Goal: Download file/media

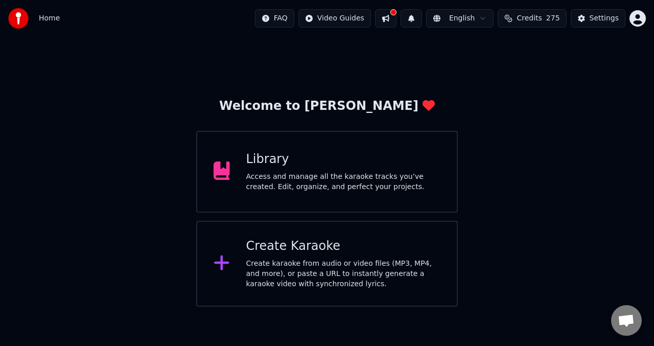
click at [232, 174] on div at bounding box center [226, 171] width 25 height 20
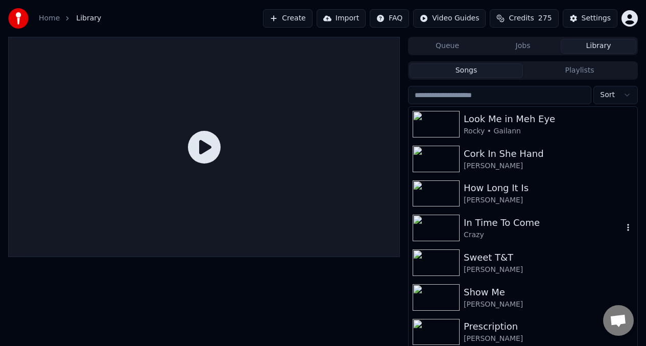
click at [444, 228] on img at bounding box center [436, 228] width 47 height 27
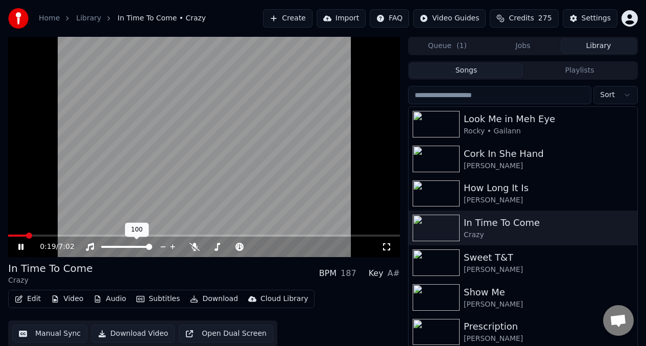
click at [122, 248] on span at bounding box center [126, 247] width 51 height 2
click at [224, 246] on span at bounding box center [231, 247] width 51 height 2
click at [228, 246] on span at bounding box center [225, 247] width 6 height 6
click at [11, 234] on span at bounding box center [25, 235] width 34 height 2
click at [68, 233] on video at bounding box center [204, 147] width 392 height 220
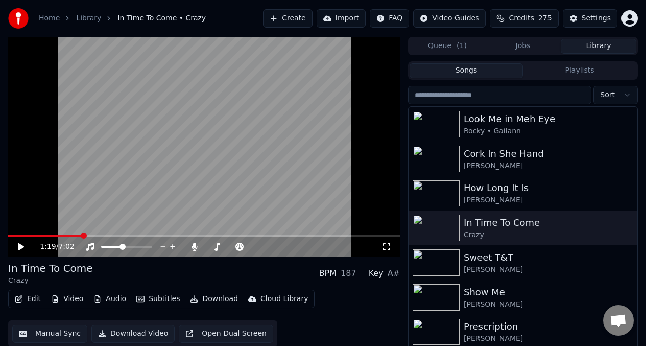
click at [68, 234] on span at bounding box center [45, 235] width 74 height 2
click at [51, 170] on video at bounding box center [204, 147] width 392 height 220
click at [63, 235] on span at bounding box center [36, 235] width 56 height 2
click at [74, 162] on video at bounding box center [204, 147] width 392 height 220
click at [39, 333] on button "Manual Sync" at bounding box center [49, 333] width 75 height 18
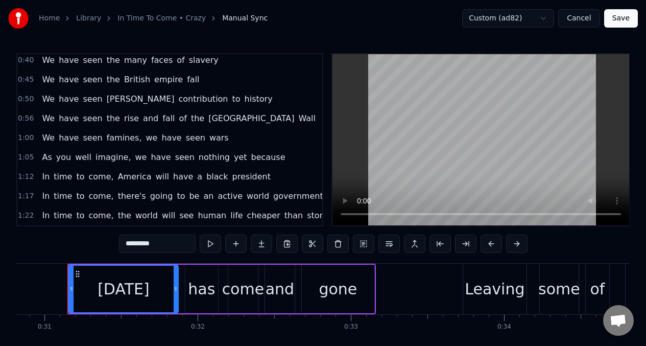
scroll to position [82, 0]
click at [150, 157] on span "have" at bounding box center [161, 156] width 22 height 12
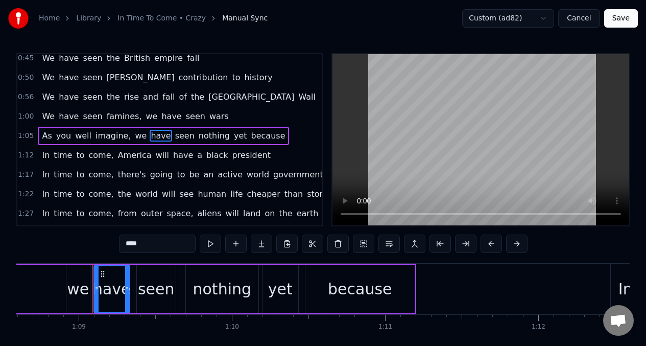
scroll to position [0, 10536]
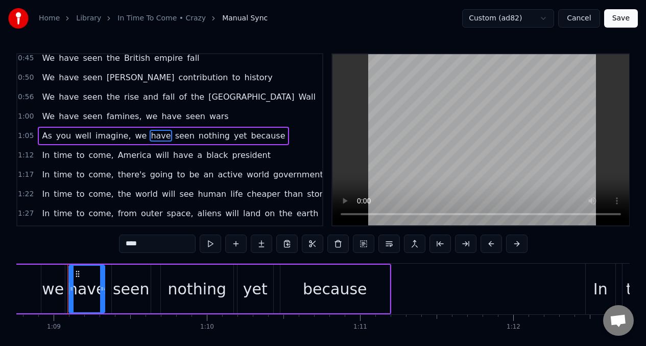
click at [145, 245] on input "****" at bounding box center [157, 243] width 77 height 18
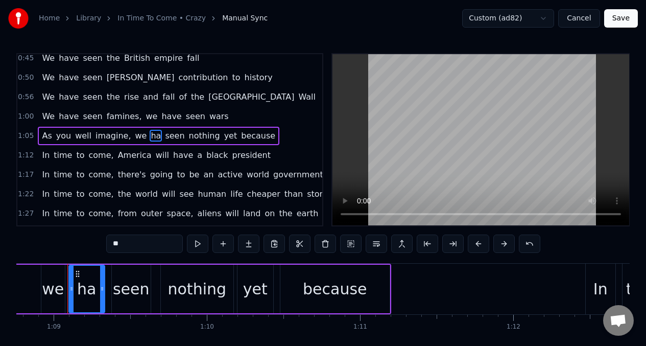
type input "*"
click at [172, 133] on span "seen" at bounding box center [182, 136] width 21 height 12
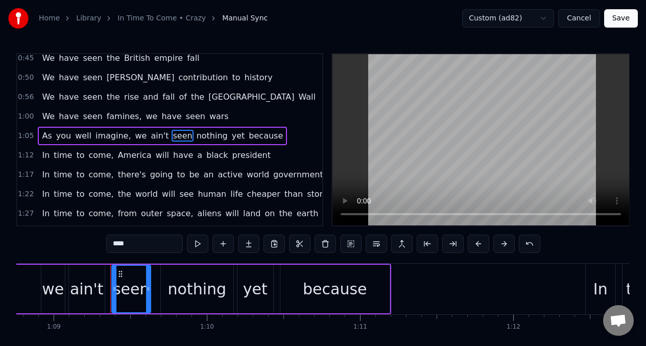
scroll to position [99, 0]
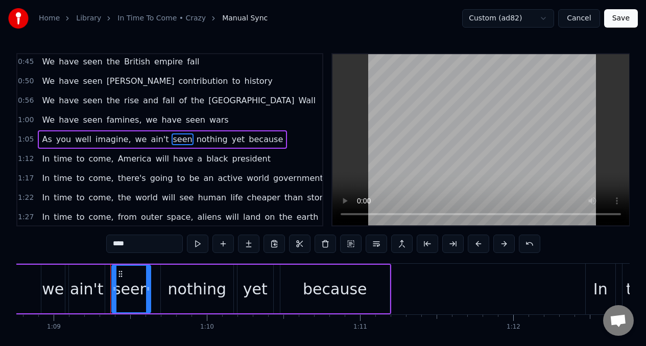
click at [136, 244] on input "****" at bounding box center [144, 243] width 77 height 18
click at [43, 140] on span "As" at bounding box center [47, 139] width 12 height 12
type input "**"
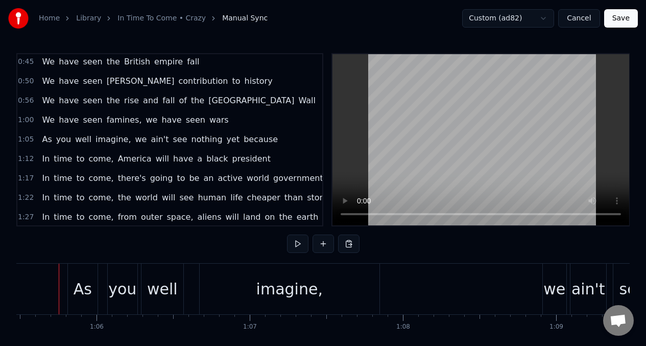
scroll to position [0, 10025]
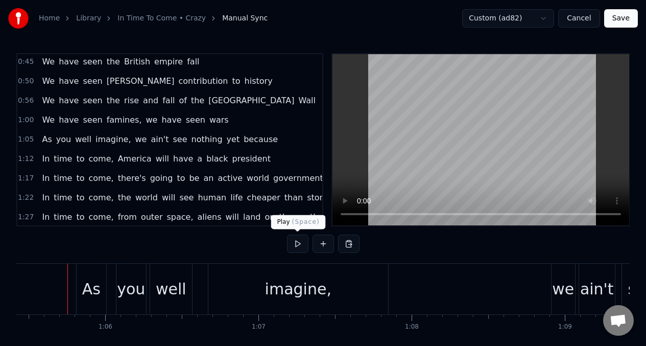
click at [294, 241] on button at bounding box center [297, 243] width 21 height 18
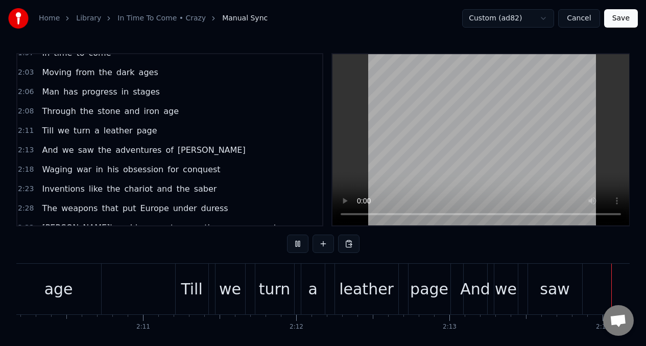
scroll to position [0, 20436]
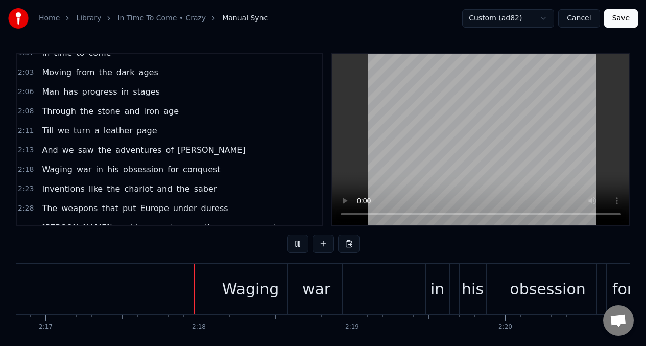
click at [42, 110] on span "Through" at bounding box center [59, 111] width 36 height 12
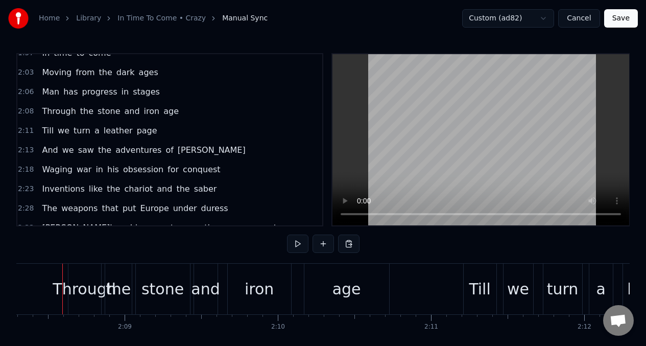
scroll to position [0, 19654]
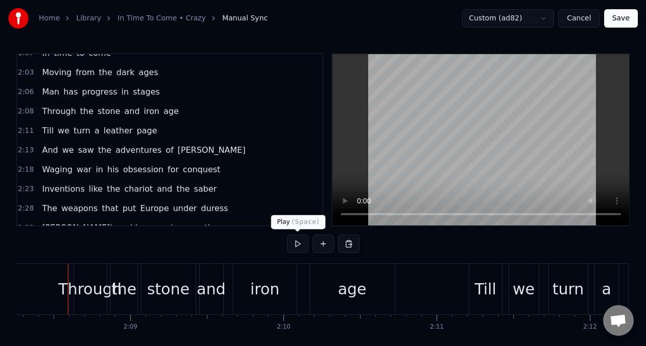
click at [292, 240] on button at bounding box center [297, 243] width 21 height 18
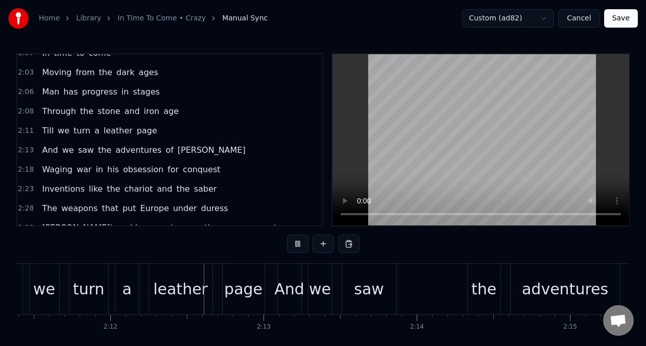
scroll to position [0, 20172]
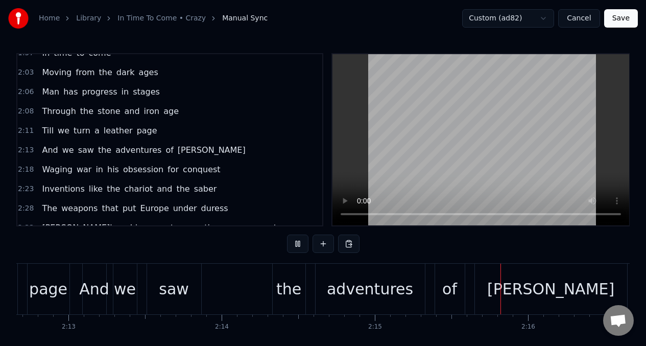
click at [108, 130] on span "leather" at bounding box center [118, 131] width 31 height 12
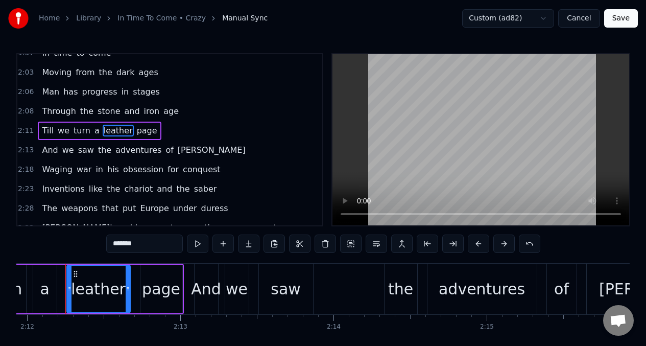
scroll to position [0, 20214]
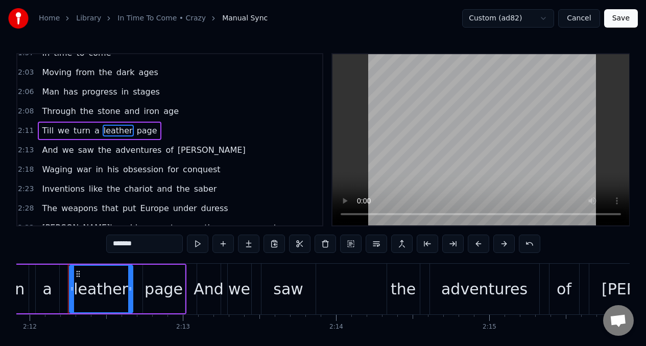
click at [142, 245] on input "*******" at bounding box center [144, 243] width 77 height 18
type input "*"
click at [41, 132] on span "Till" at bounding box center [48, 131] width 14 height 12
type input "****"
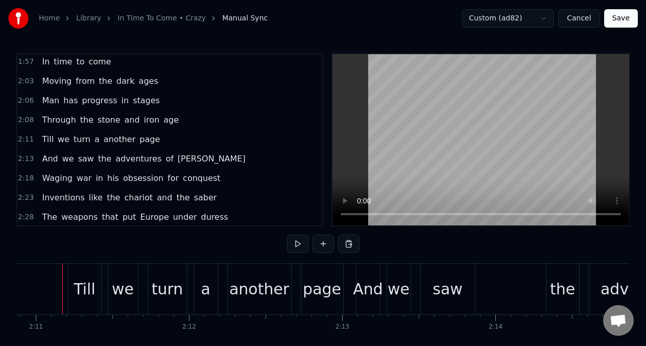
scroll to position [0, 20049]
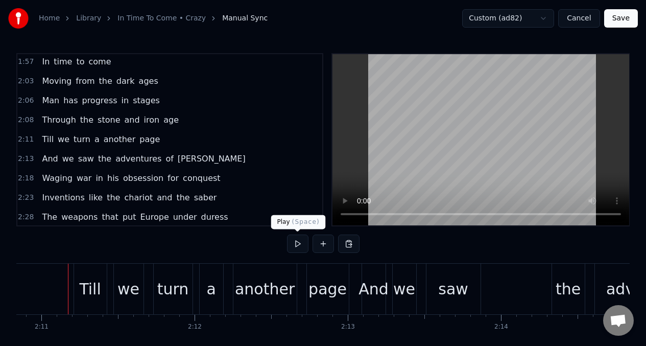
click at [296, 240] on button at bounding box center [297, 243] width 21 height 18
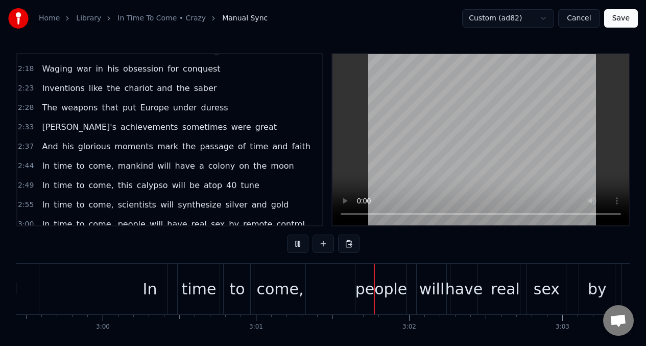
scroll to position [0, 27674]
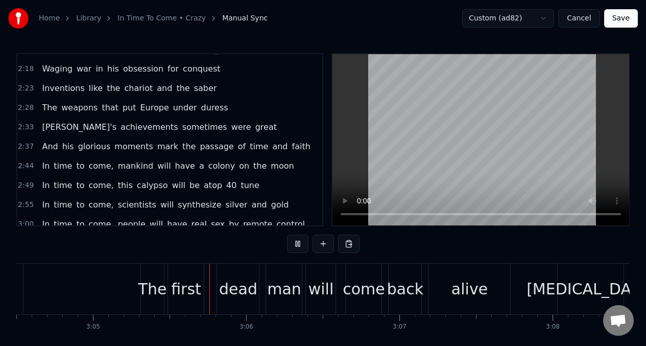
click at [47, 185] on span "In" at bounding box center [46, 185] width 10 height 12
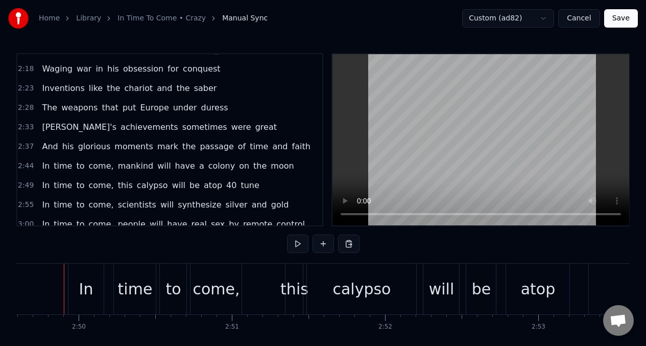
scroll to position [0, 25984]
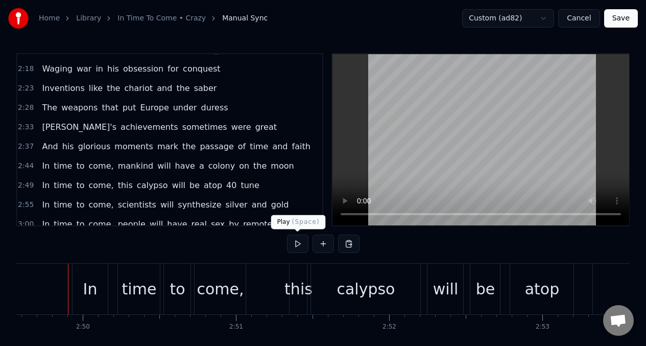
click at [295, 244] on button at bounding box center [297, 243] width 21 height 18
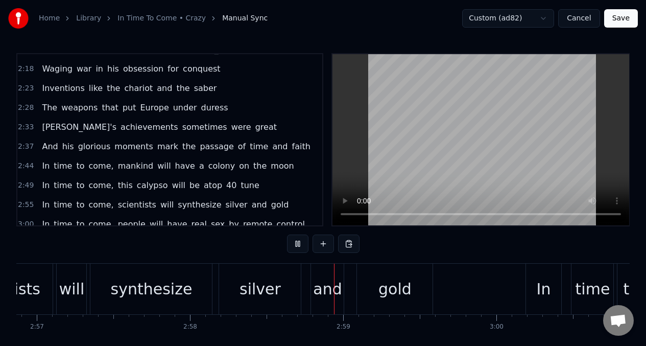
scroll to position [0, 27278]
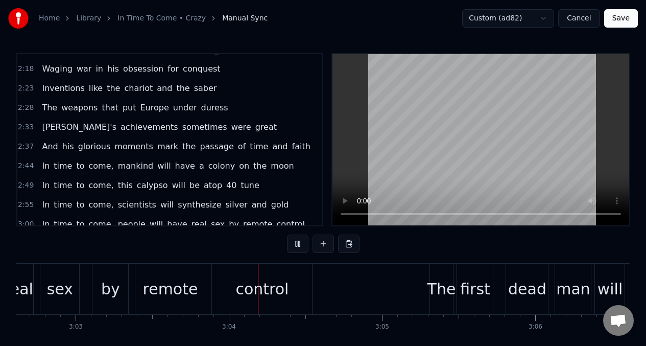
click at [204, 186] on span "atop" at bounding box center [213, 185] width 20 height 12
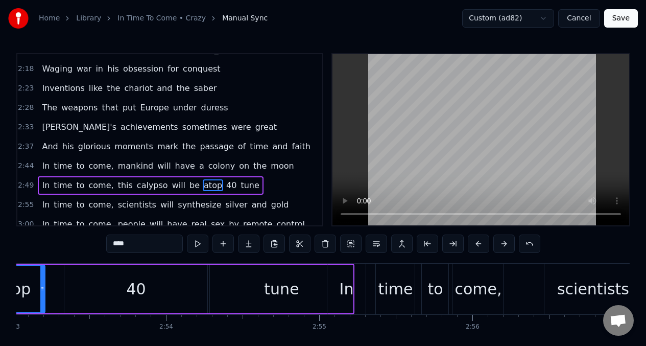
scroll to position [0, 26426]
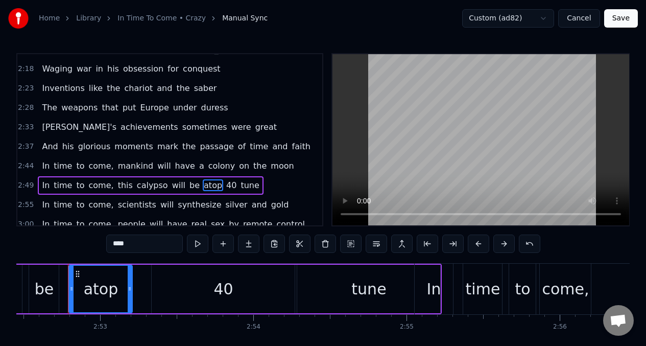
click at [188, 185] on span "be" at bounding box center [194, 185] width 12 height 12
type input "**"
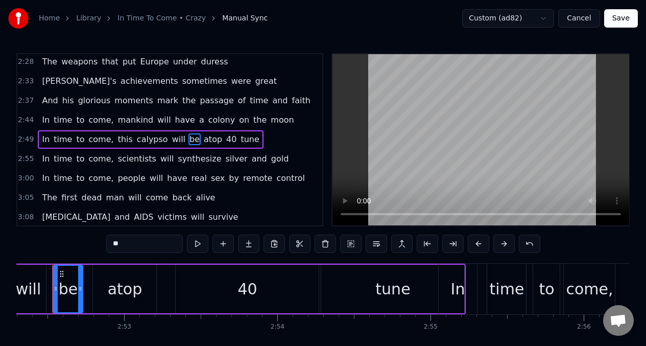
scroll to position [0, 26386]
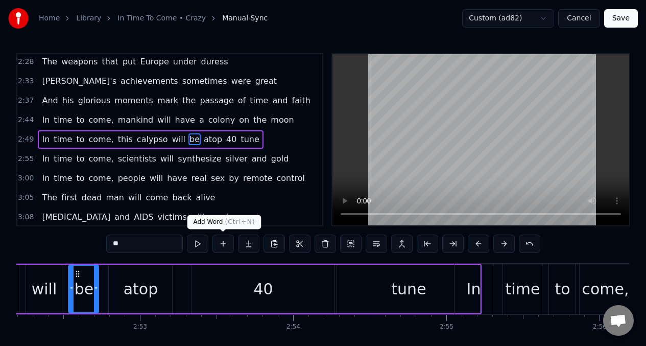
click at [225, 244] on button at bounding box center [222, 243] width 21 height 18
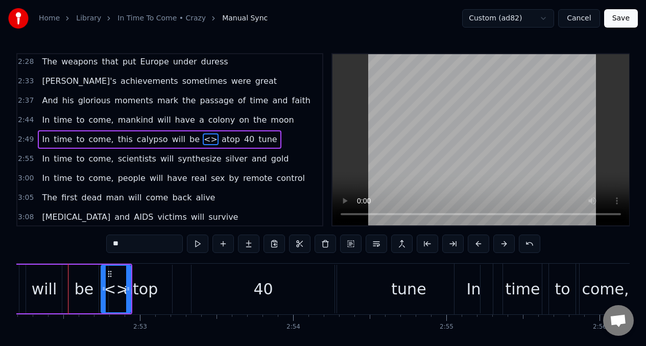
click at [126, 245] on input "**" at bounding box center [144, 243] width 77 height 18
type input "*"
click at [196, 244] on button at bounding box center [197, 243] width 21 height 18
click at [195, 243] on button at bounding box center [197, 243] width 21 height 18
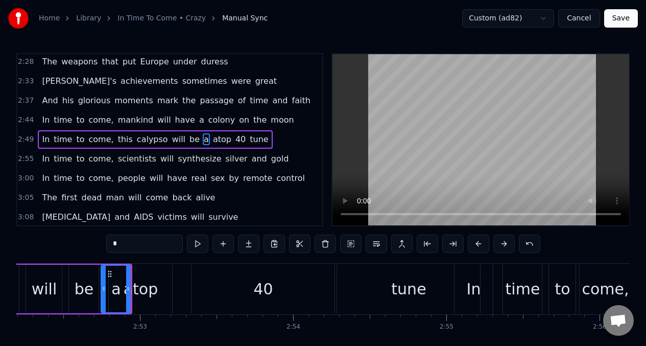
click at [149, 288] on div "atop" at bounding box center [141, 288] width 35 height 23
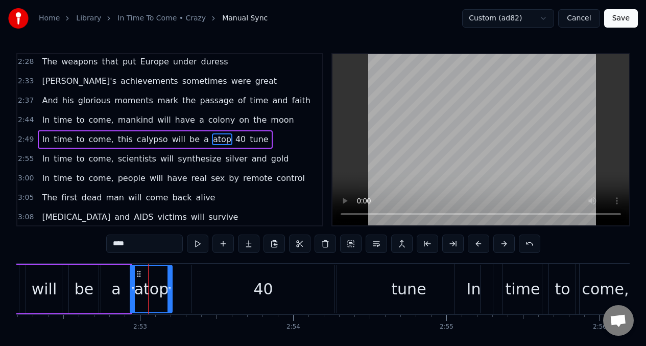
drag, startPoint x: 110, startPoint y: 278, endPoint x: 131, endPoint y: 278, distance: 21.5
click at [131, 278] on div at bounding box center [133, 289] width 4 height 46
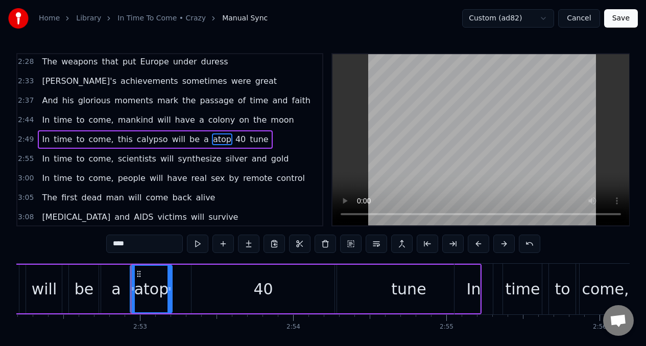
drag, startPoint x: 116, startPoint y: 243, endPoint x: 91, endPoint y: 280, distance: 44.5
click at [116, 243] on input "****" at bounding box center [144, 243] width 77 height 18
click at [240, 283] on div "40" at bounding box center [263, 289] width 143 height 49
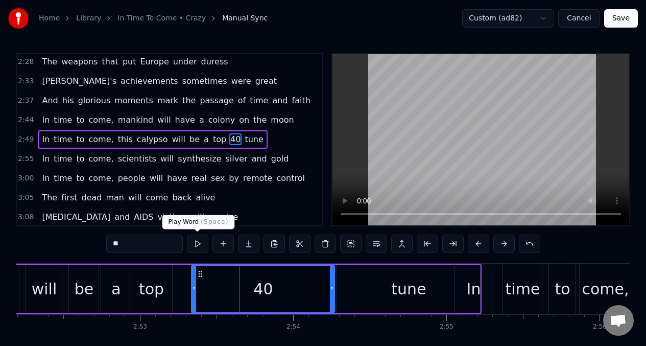
click at [196, 243] on button at bounding box center [197, 243] width 21 height 18
click at [39, 280] on div "will" at bounding box center [45, 288] width 26 height 23
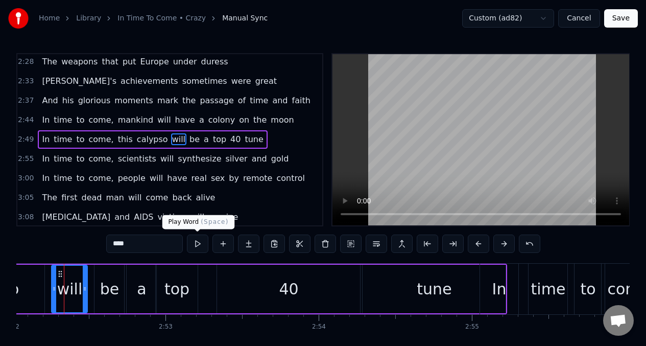
scroll to position [0, 26357]
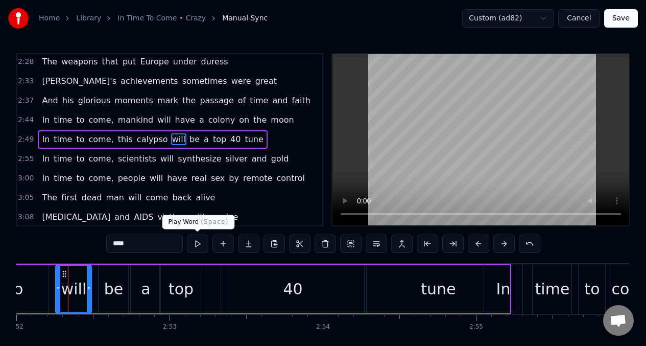
click at [198, 243] on button at bounding box center [197, 243] width 21 height 18
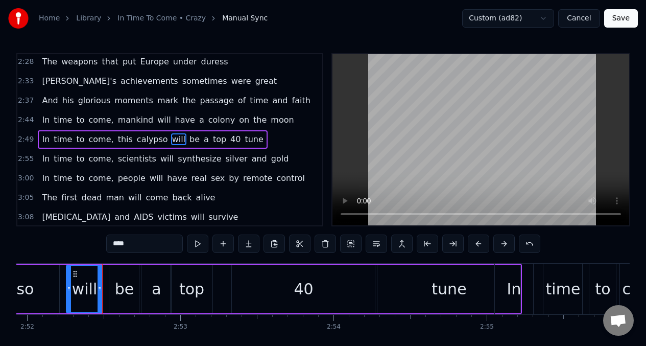
click at [116, 283] on div "be" at bounding box center [124, 288] width 19 height 23
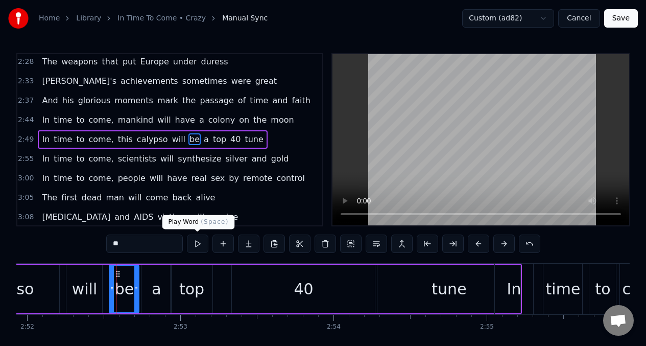
click at [198, 246] on button at bounding box center [197, 243] width 21 height 18
click at [154, 289] on div "a" at bounding box center [156, 288] width 9 height 23
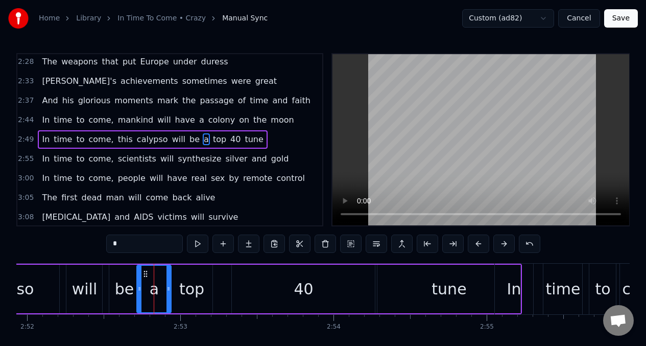
click at [140, 279] on div at bounding box center [139, 289] width 4 height 46
drag, startPoint x: 170, startPoint y: 276, endPoint x: 200, endPoint y: 280, distance: 30.4
click at [159, 276] on div at bounding box center [159, 289] width 4 height 46
click at [197, 283] on div "top" at bounding box center [191, 288] width 25 height 23
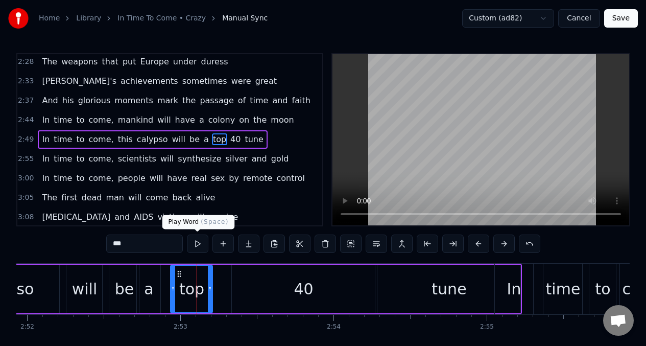
click at [196, 245] on button at bounding box center [197, 243] width 21 height 18
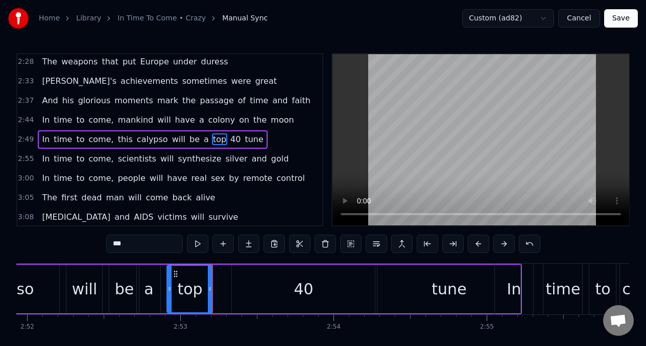
click at [170, 290] on icon at bounding box center [170, 289] width 4 height 8
click at [197, 247] on button at bounding box center [197, 243] width 21 height 18
click at [266, 296] on div "40" at bounding box center [303, 289] width 143 height 49
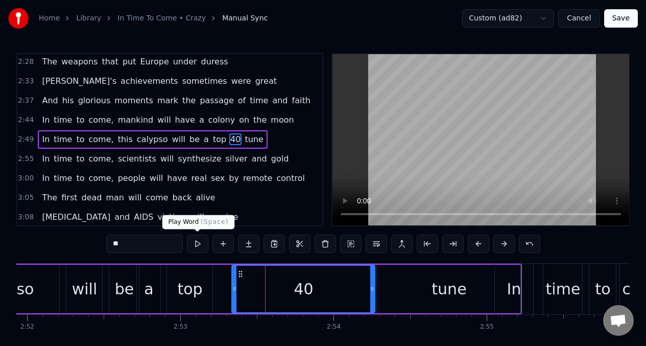
click at [197, 246] on button at bounding box center [197, 243] width 21 height 18
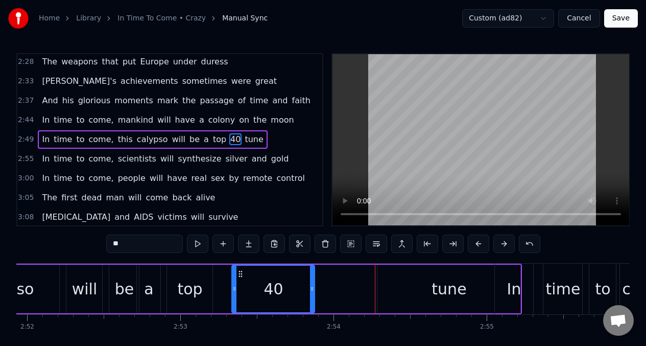
drag, startPoint x: 373, startPoint y: 288, endPoint x: 313, endPoint y: 287, distance: 60.3
click at [313, 287] on icon at bounding box center [312, 289] width 4 height 8
click at [392, 287] on div "tune" at bounding box center [448, 289] width 143 height 49
type input "****"
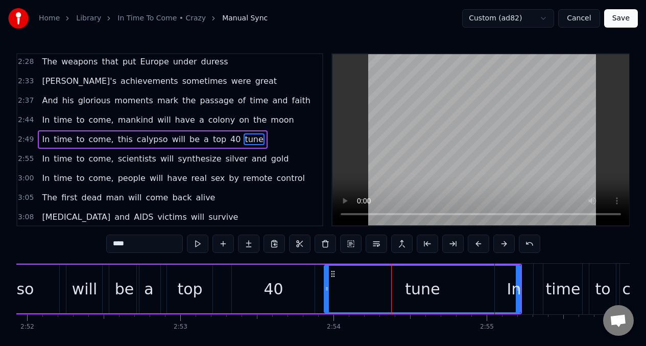
drag, startPoint x: 380, startPoint y: 277, endPoint x: 425, endPoint y: 286, distance: 45.8
click at [326, 281] on div at bounding box center [327, 289] width 4 height 46
drag, startPoint x: 518, startPoint y: 278, endPoint x: 484, endPoint y: 278, distance: 34.2
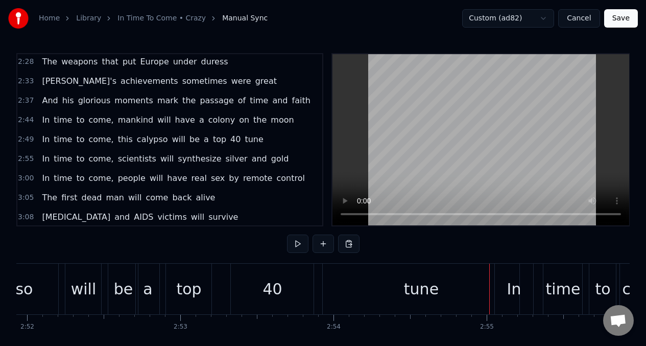
click at [336, 291] on div "tune" at bounding box center [421, 289] width 197 height 51
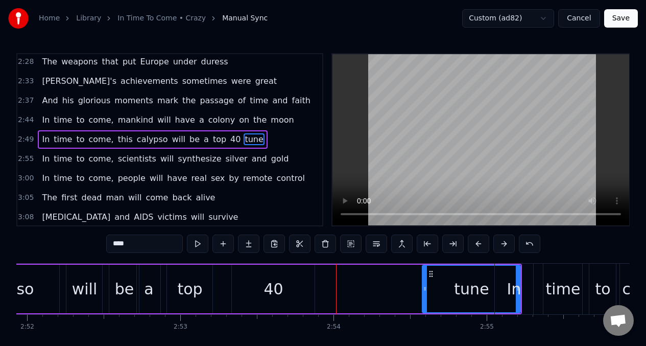
drag, startPoint x: 326, startPoint y: 280, endPoint x: 424, endPoint y: 280, distance: 98.6
click at [424, 280] on div at bounding box center [425, 289] width 4 height 46
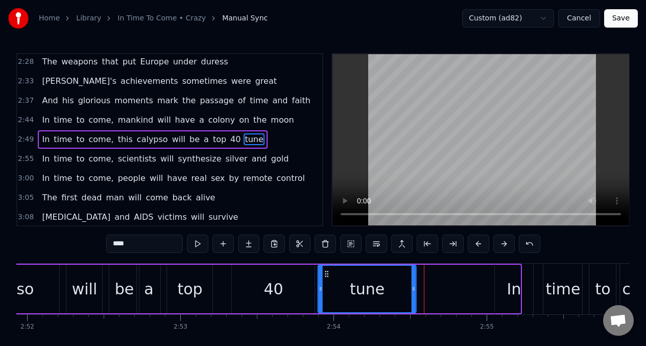
drag, startPoint x: 431, startPoint y: 276, endPoint x: 327, endPoint y: 277, distance: 103.7
click at [327, 277] on icon at bounding box center [327, 274] width 8 height 8
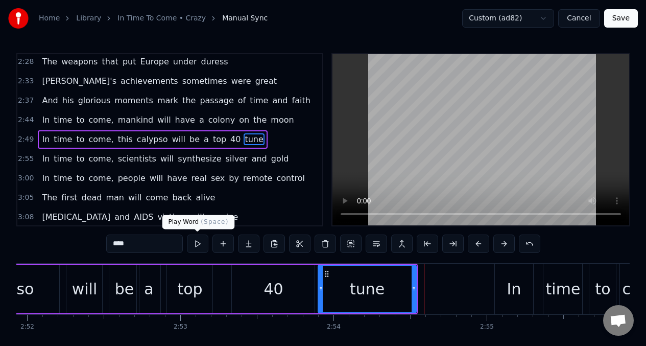
click at [198, 243] on button at bounding box center [197, 243] width 21 height 18
click at [298, 286] on div "40" at bounding box center [273, 289] width 83 height 49
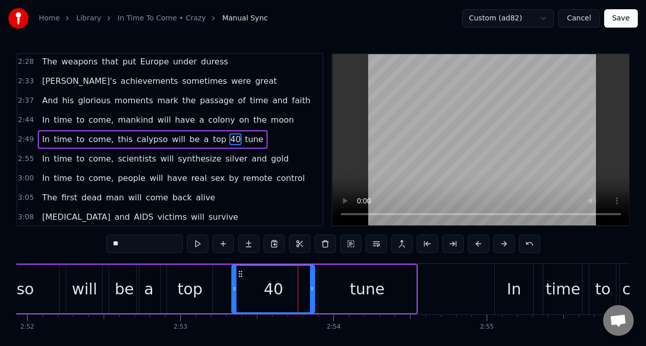
click at [116, 247] on input "**" at bounding box center [144, 243] width 77 height 18
click at [198, 244] on button at bounding box center [197, 243] width 21 height 18
click at [43, 141] on span "In" at bounding box center [46, 139] width 10 height 12
type input "**"
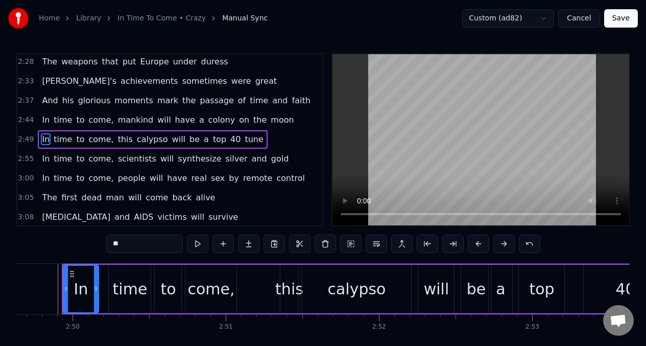
scroll to position [0, 25988]
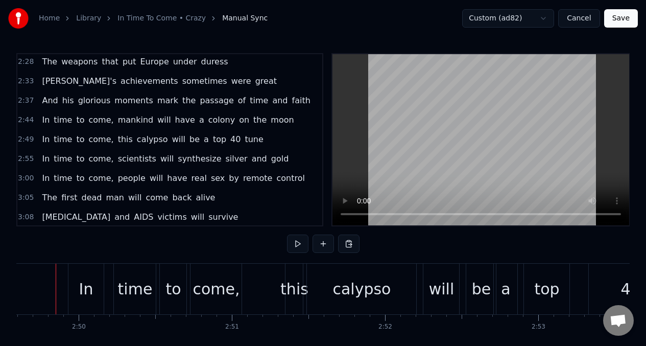
scroll to position [0, 25976]
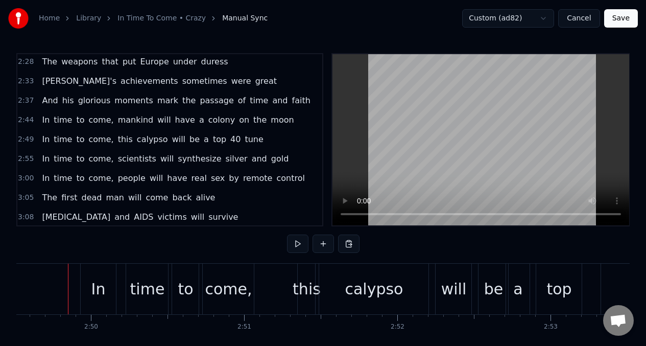
click at [298, 241] on button at bounding box center [297, 243] width 21 height 18
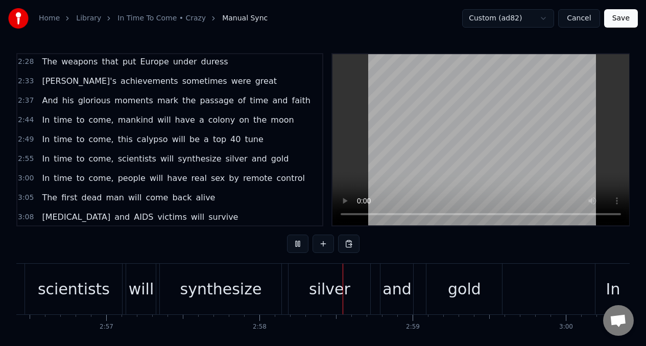
scroll to position [0, 27141]
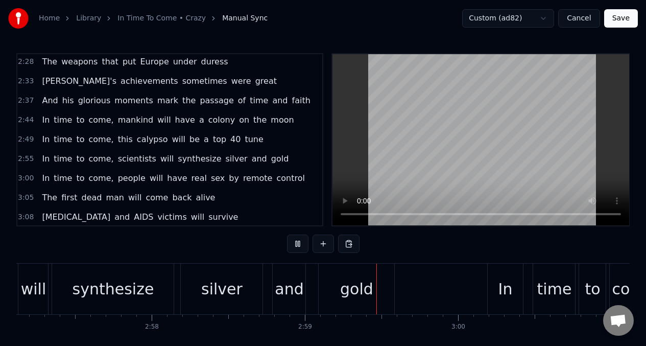
click at [43, 138] on span "In" at bounding box center [46, 139] width 10 height 12
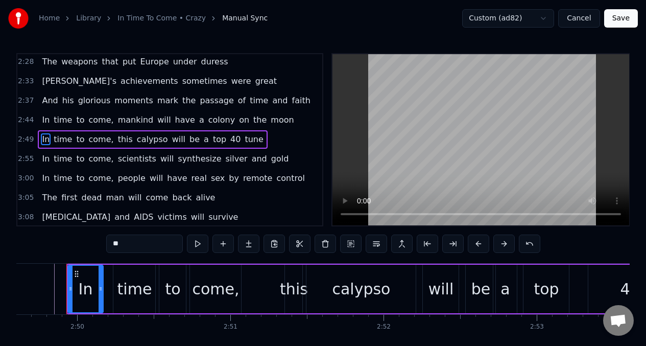
scroll to position [0, 25988]
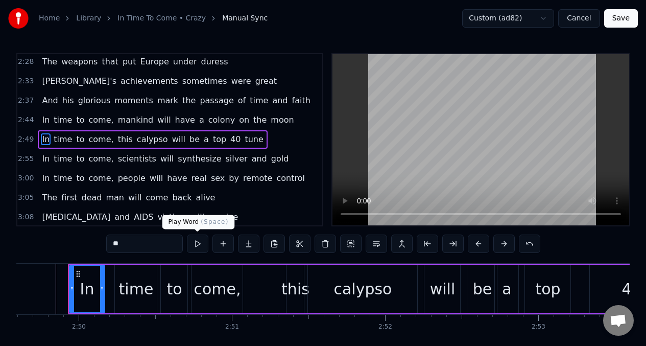
click at [195, 245] on button at bounding box center [197, 243] width 21 height 18
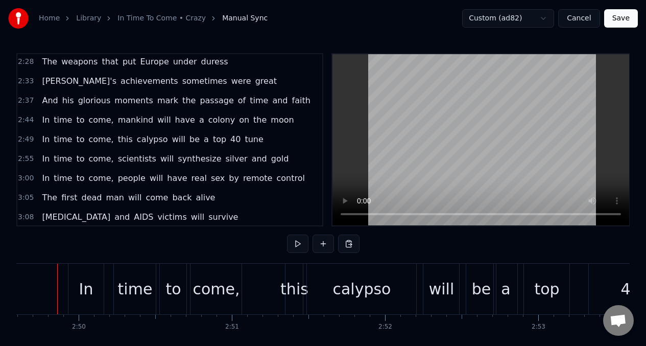
scroll to position [0, 25977]
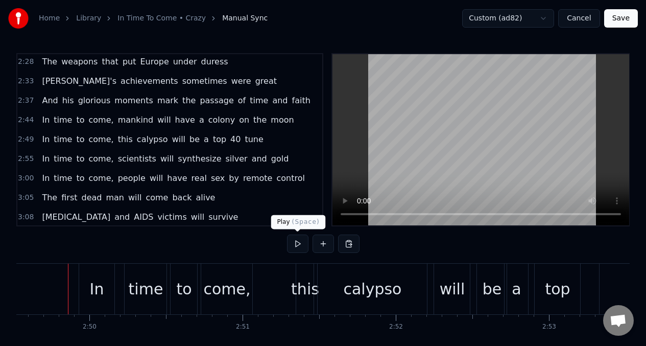
click at [296, 243] on button at bounding box center [297, 243] width 21 height 18
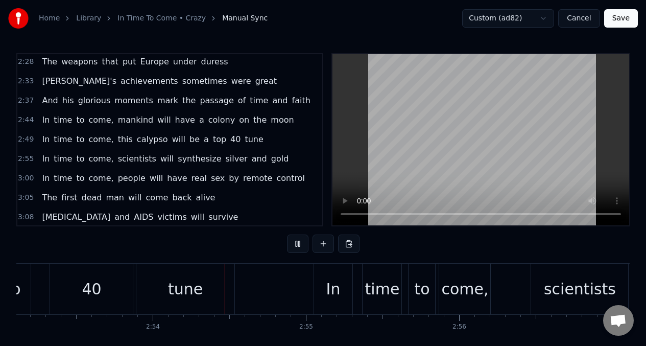
scroll to position [0, 26527]
click at [296, 243] on button at bounding box center [297, 243] width 21 height 18
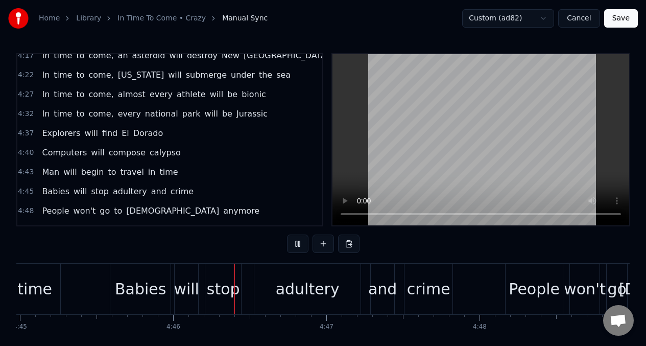
scroll to position [0, 43698]
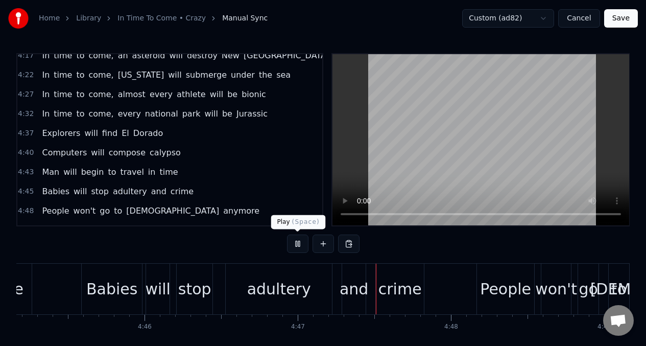
click at [300, 242] on button at bounding box center [297, 243] width 21 height 18
click at [54, 190] on span "Babies" at bounding box center [56, 191] width 30 height 12
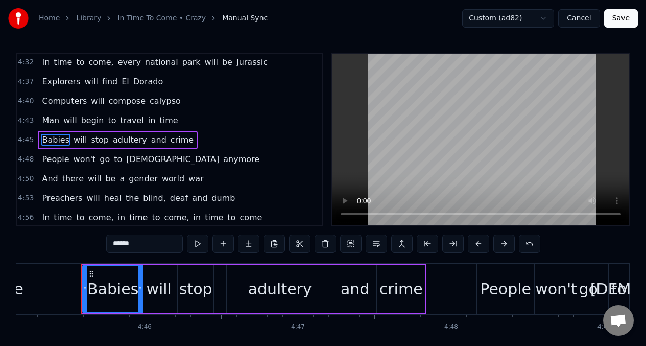
scroll to position [1128, 0]
click at [141, 247] on input "******" at bounding box center [144, 243] width 77 height 18
type input "*"
type input "******"
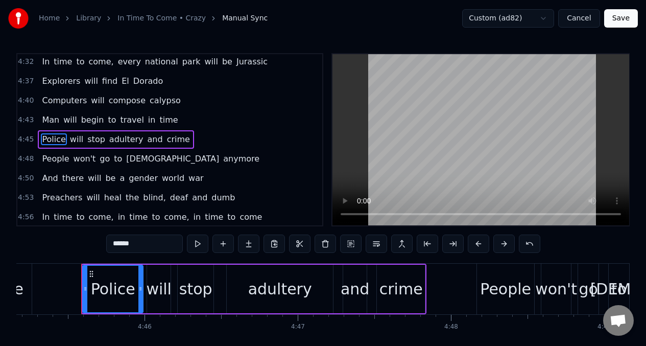
click at [38, 121] on div "Man will begin to travel in time" at bounding box center [110, 120] width 144 height 18
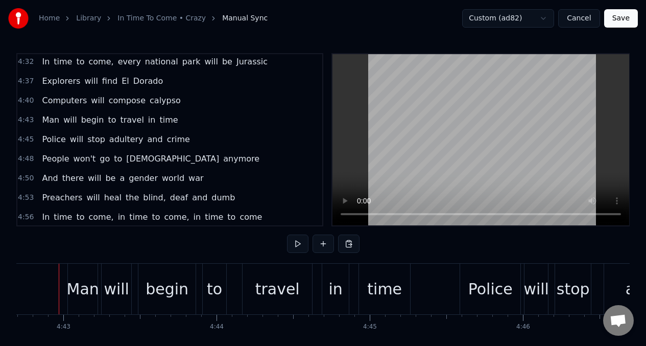
scroll to position [0, 43311]
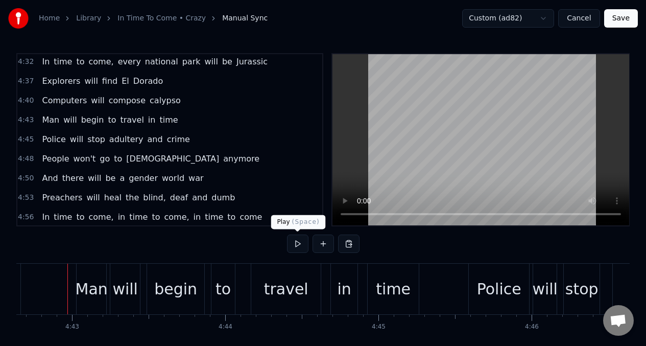
click at [296, 243] on button at bounding box center [297, 243] width 21 height 18
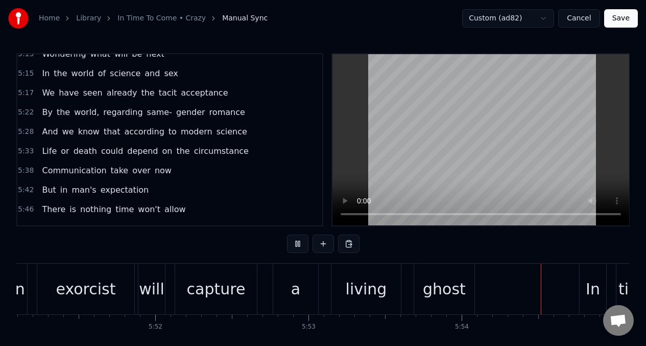
scroll to position [0, 54144]
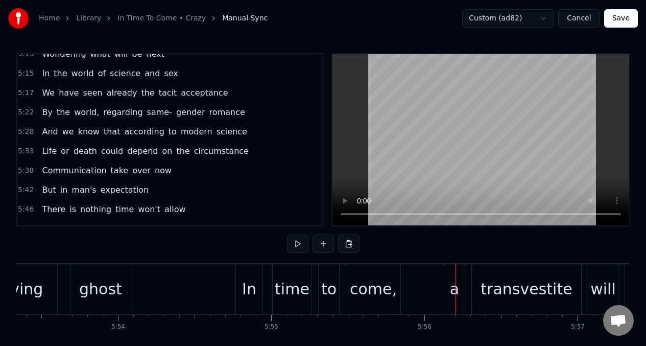
click at [52, 191] on span "But" at bounding box center [49, 190] width 16 height 12
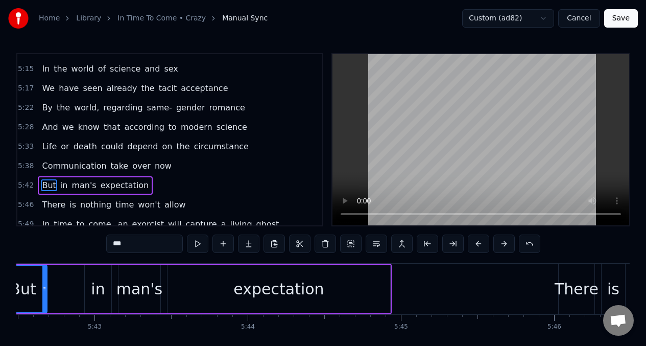
scroll to position [0, 52412]
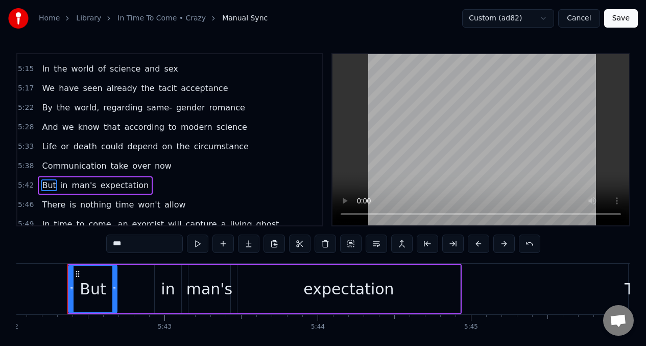
click at [127, 246] on input "***" at bounding box center [144, 243] width 77 height 18
click at [49, 162] on span "Communication" at bounding box center [74, 166] width 66 height 12
type input "**********"
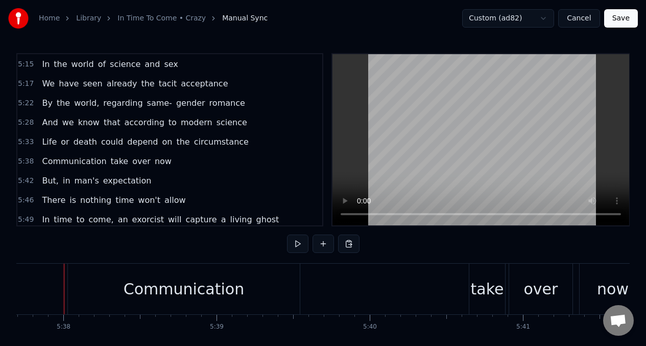
scroll to position [0, 51744]
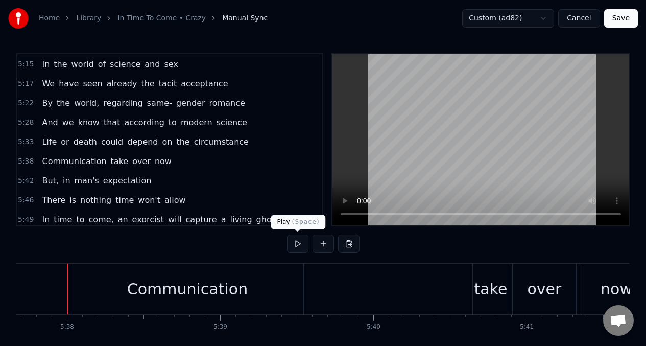
click at [294, 241] on button at bounding box center [297, 243] width 21 height 18
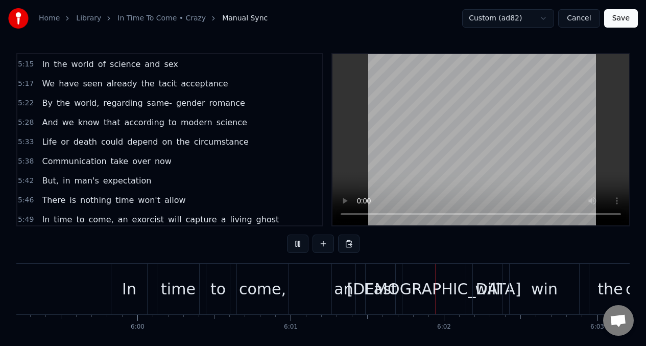
scroll to position [0, 55268]
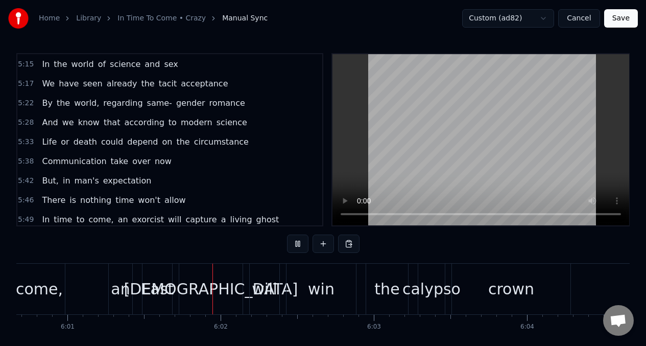
click at [43, 218] on span "In" at bounding box center [46, 220] width 10 height 12
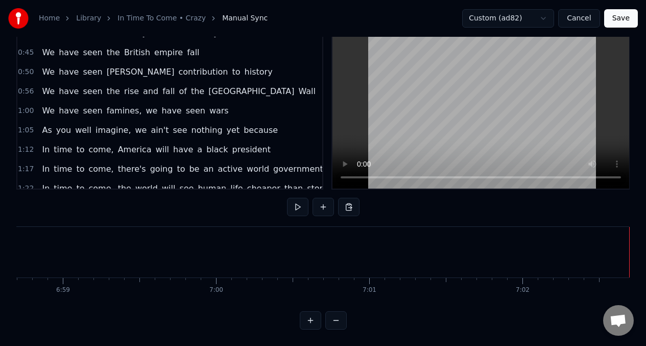
scroll to position [0, 0]
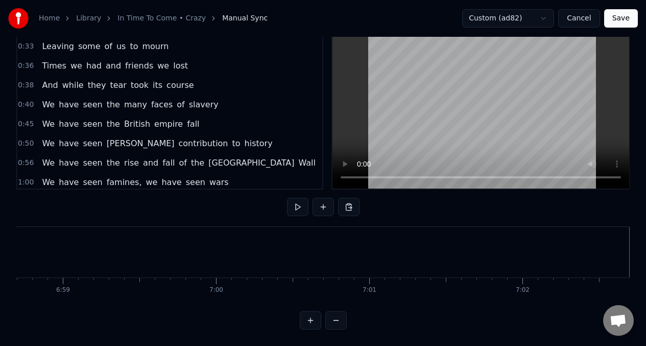
click at [626, 18] on button "Save" at bounding box center [621, 18] width 34 height 18
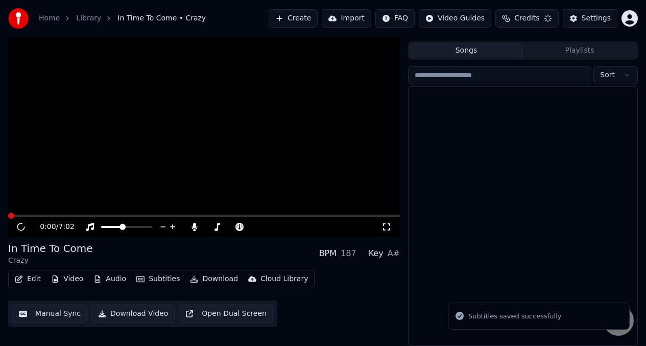
scroll to position [20, 0]
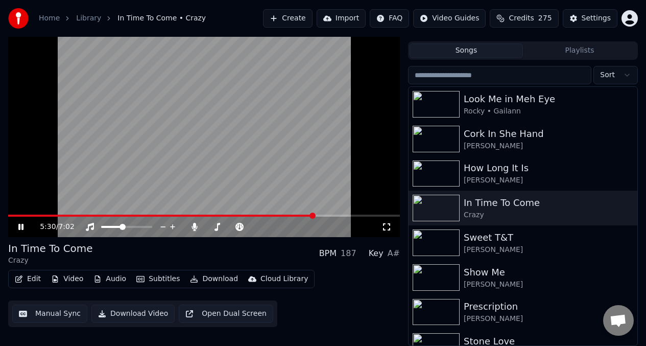
click at [215, 172] on video at bounding box center [204, 127] width 392 height 220
click at [25, 160] on video at bounding box center [204, 127] width 392 height 220
click at [325, 134] on video at bounding box center [204, 127] width 392 height 220
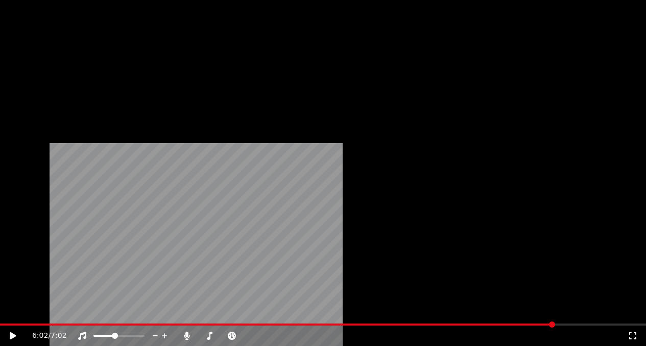
click at [325, 161] on video at bounding box center [323, 182] width 646 height 364
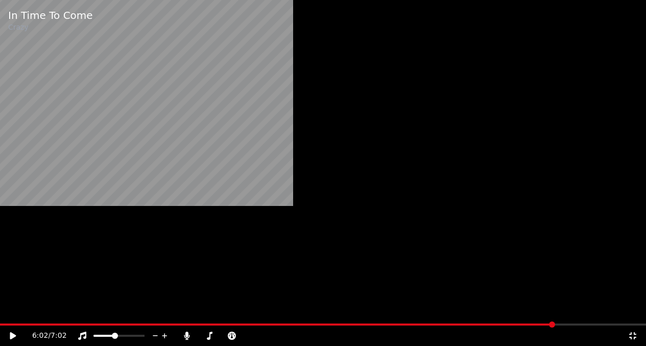
click at [325, 161] on video at bounding box center [323, 173] width 646 height 346
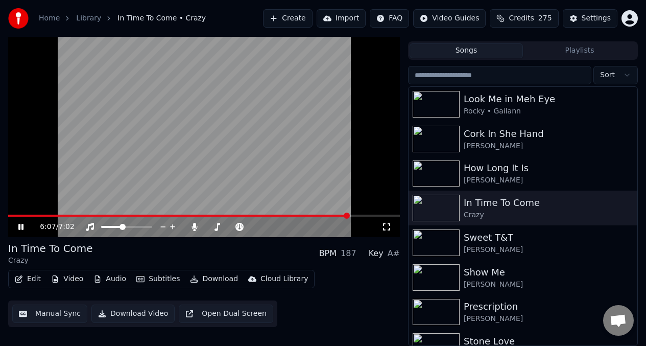
click at [12, 213] on video at bounding box center [204, 127] width 392 height 220
click at [18, 214] on video at bounding box center [204, 127] width 392 height 220
click at [20, 217] on div "6:09 / 7:02" at bounding box center [204, 227] width 392 height 20
click at [19, 214] on video at bounding box center [204, 127] width 392 height 220
click at [33, 217] on div "6:10 / 7:02" at bounding box center [204, 227] width 392 height 20
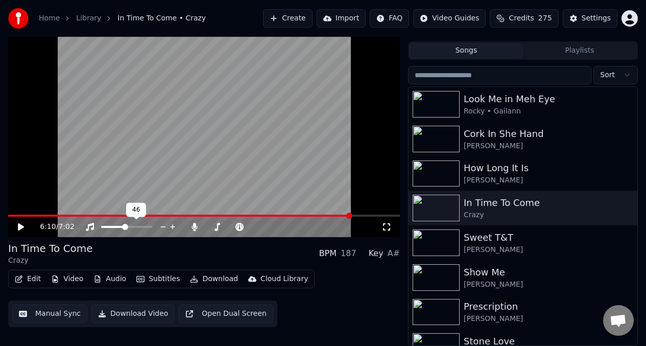
click at [125, 226] on span at bounding box center [125, 227] width 6 height 6
click at [87, 225] on icon at bounding box center [90, 227] width 10 height 8
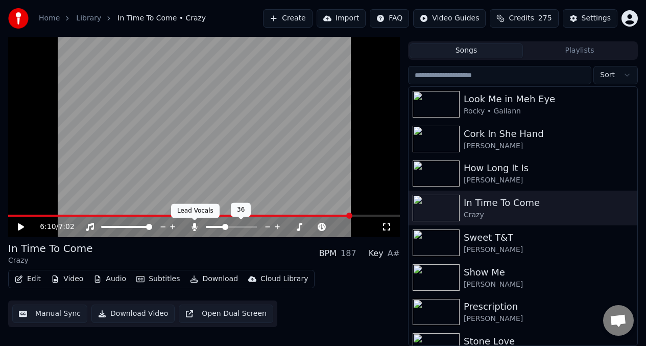
click at [194, 228] on icon at bounding box center [195, 227] width 10 height 8
click at [128, 311] on button "Download Video" at bounding box center [132, 313] width 83 height 18
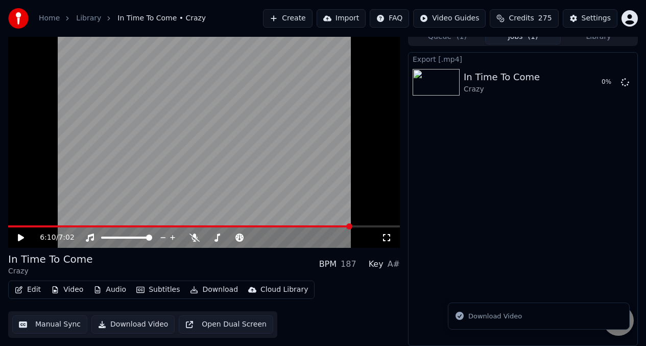
scroll to position [9, 0]
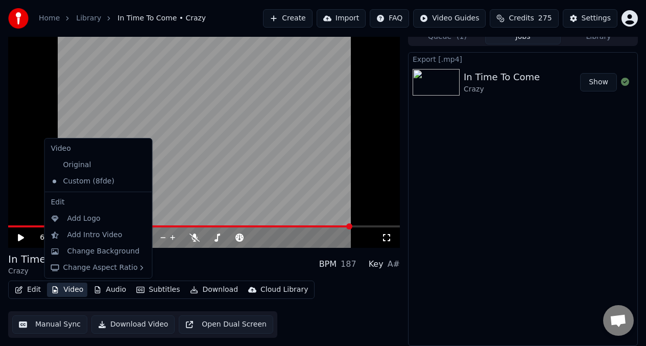
click at [73, 287] on button "Video" at bounding box center [67, 289] width 40 height 14
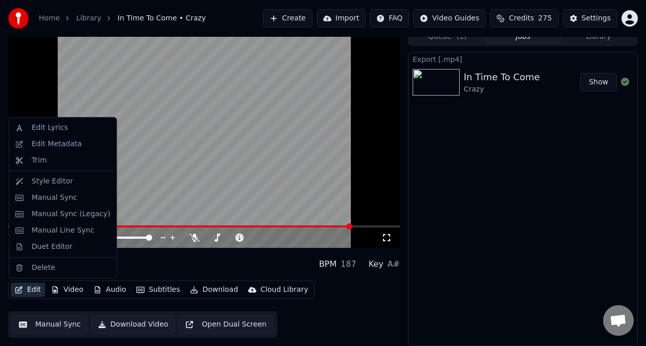
click at [395, 18] on html "Home Library In Time To Come • Crazy Create Import FAQ Video Guides Credits 275…" at bounding box center [323, 164] width 646 height 346
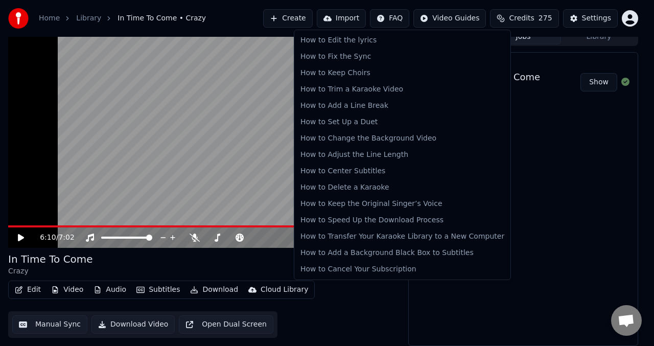
click at [388, 18] on html "Home Library In Time To Come • Crazy Create Import FAQ Video Guides Credits 275…" at bounding box center [327, 164] width 654 height 346
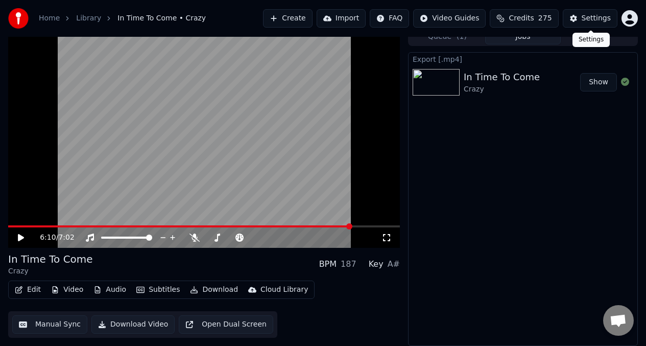
click at [595, 17] on div "Settings" at bounding box center [596, 18] width 29 height 10
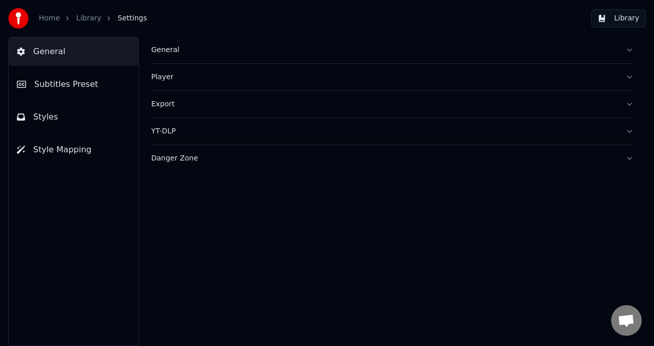
click at [629, 51] on button "General" at bounding box center [392, 50] width 482 height 27
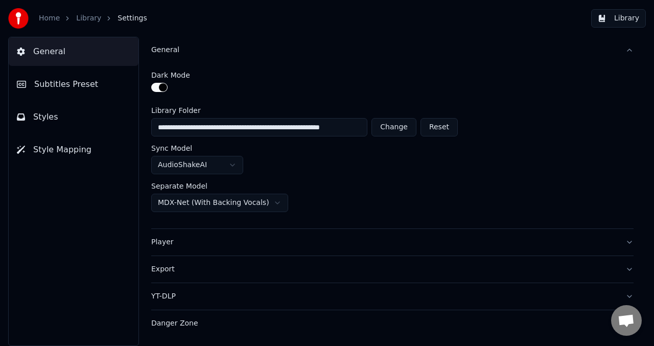
click at [630, 268] on button "Export" at bounding box center [392, 269] width 482 height 27
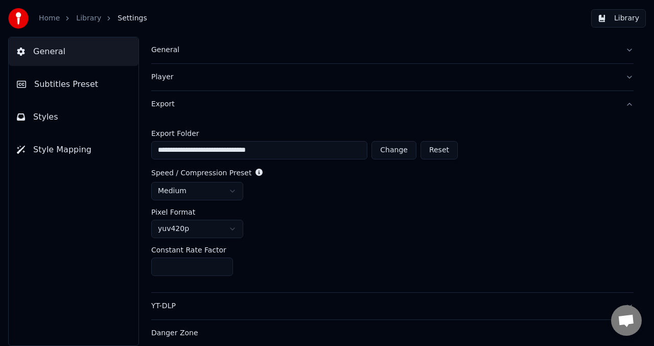
click at [394, 148] on button "Change" at bounding box center [393, 150] width 45 height 18
type input "**********"
click at [88, 20] on link "Library" at bounding box center [88, 18] width 25 height 10
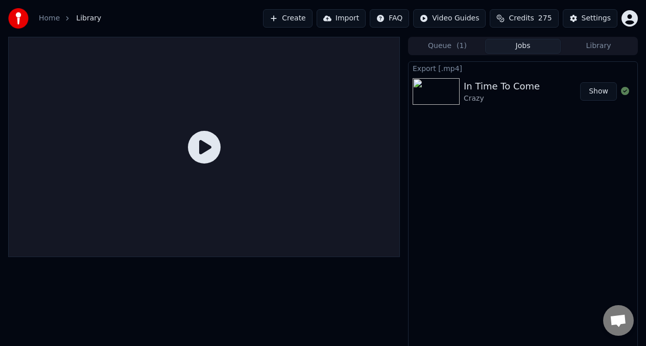
click at [603, 48] on button "Library" at bounding box center [599, 46] width 76 height 15
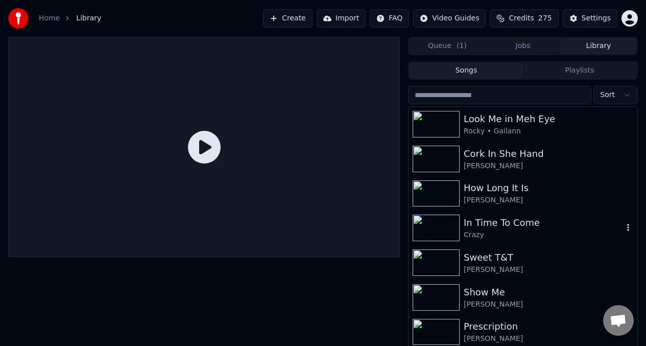
click at [542, 224] on div "In Time To Come" at bounding box center [543, 223] width 159 height 14
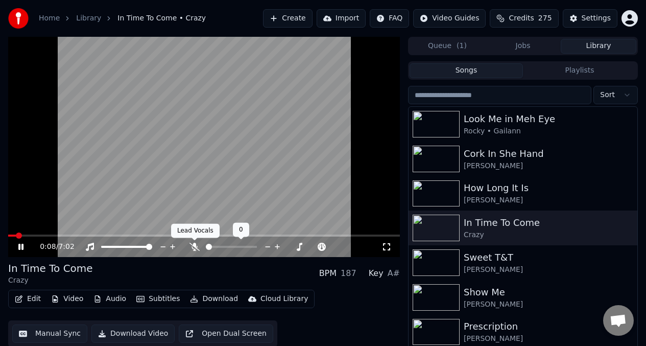
click at [194, 249] on icon at bounding box center [195, 247] width 10 height 8
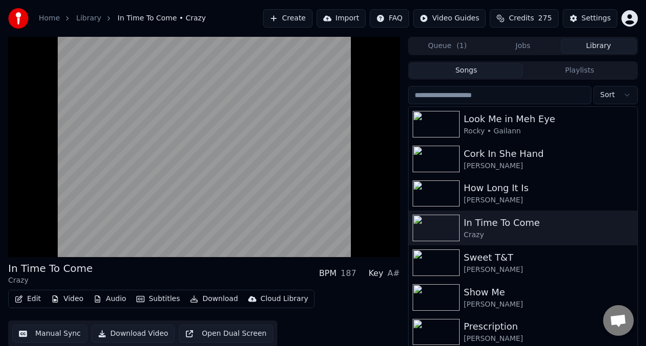
click at [123, 333] on button "Download Video" at bounding box center [132, 333] width 83 height 18
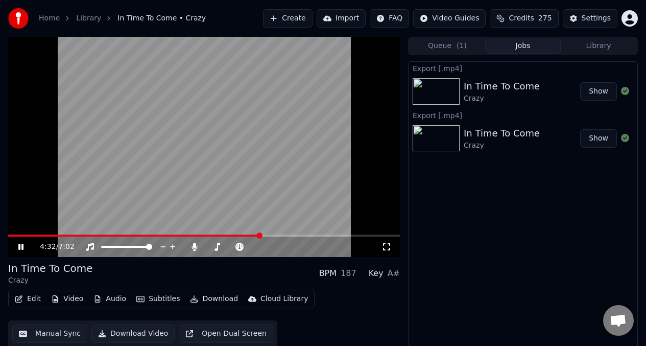
click at [362, 147] on video at bounding box center [204, 147] width 392 height 220
